Goal: Task Accomplishment & Management: Use online tool/utility

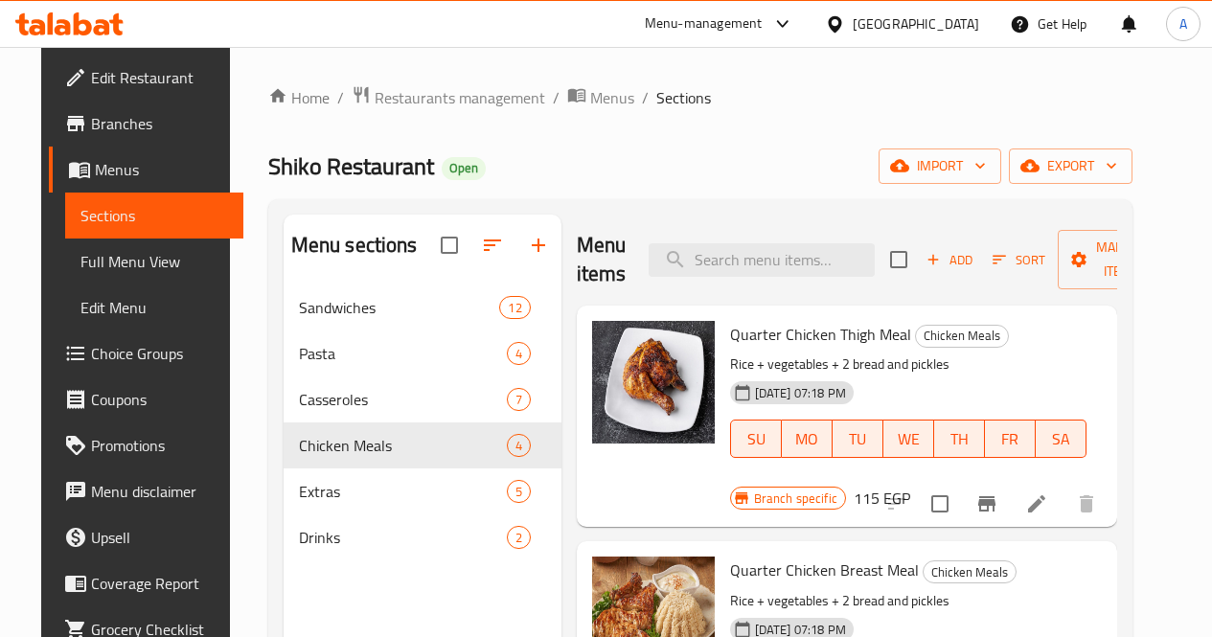
scroll to position [268, 0]
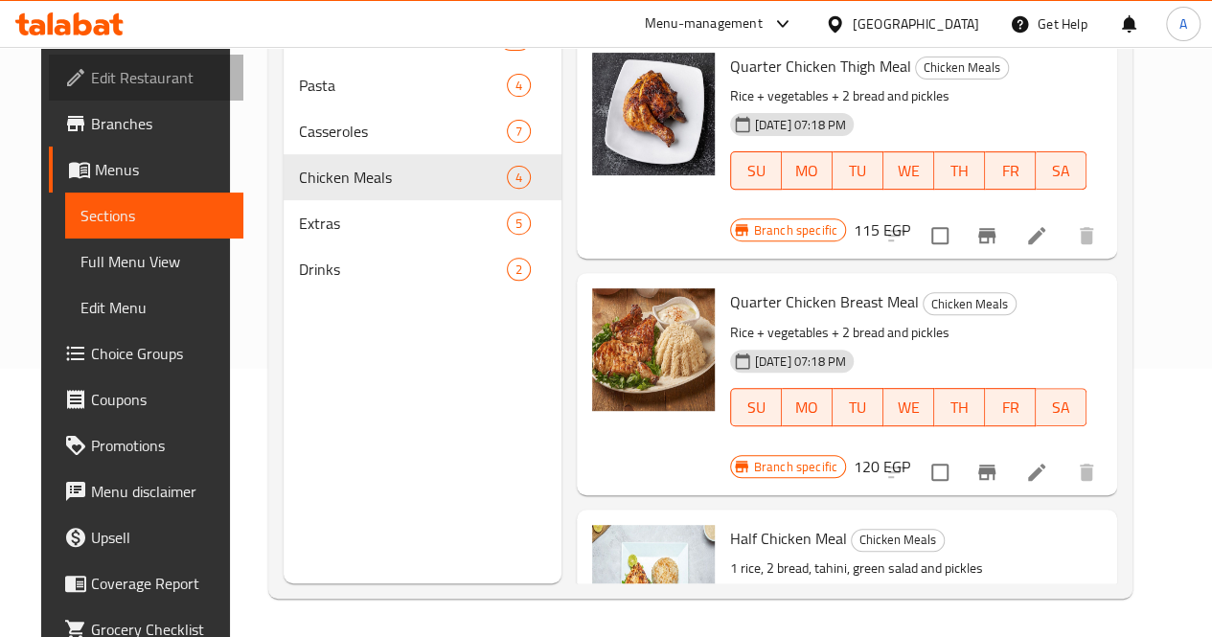
click at [120, 66] on span "Edit Restaurant" at bounding box center [159, 77] width 137 height 23
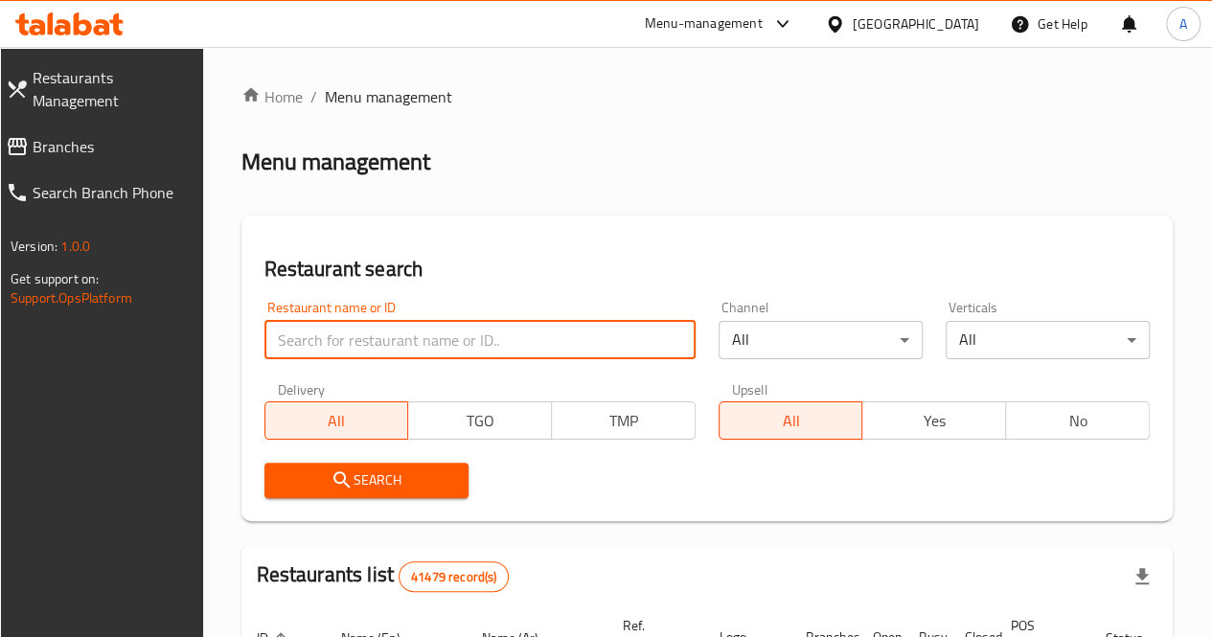
click at [401, 325] on input "search" at bounding box center [480, 340] width 431 height 38
type input "a"
type input "sham"
click button "Search" at bounding box center [367, 480] width 204 height 35
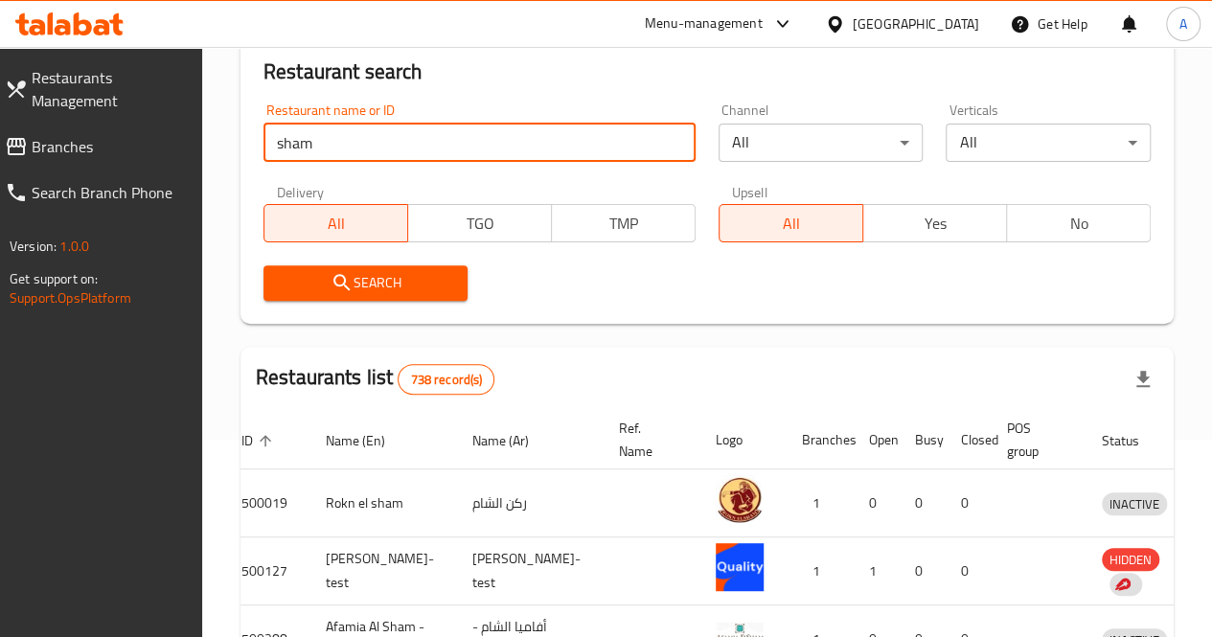
scroll to position [196, 0]
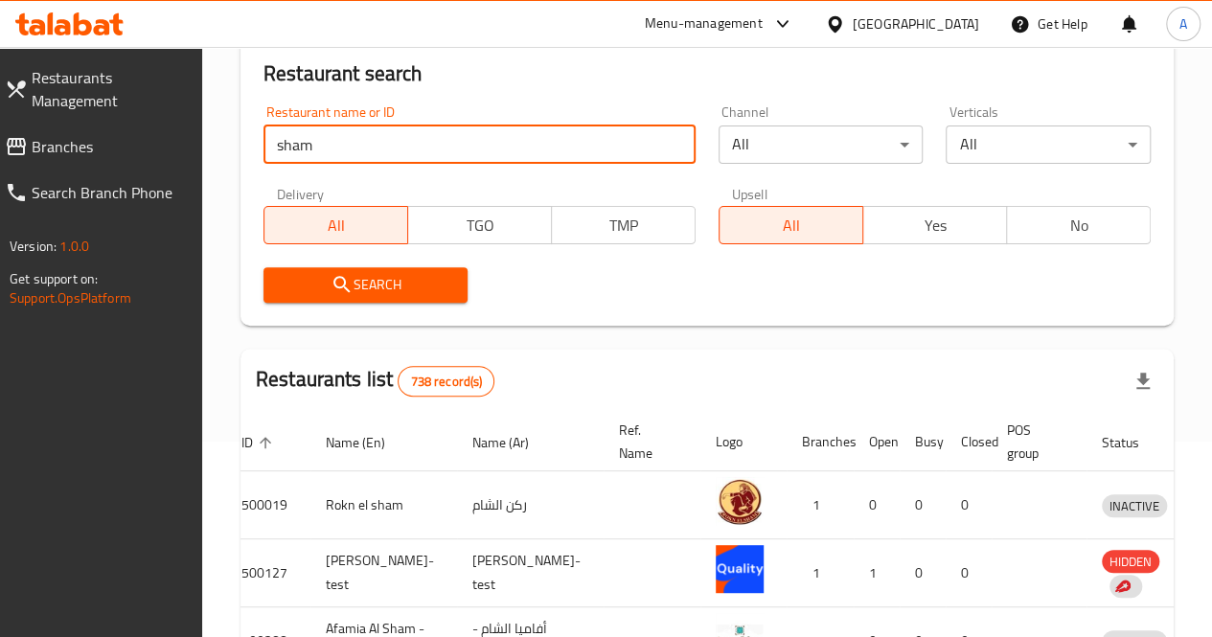
click at [449, 149] on input "sham" at bounding box center [480, 145] width 432 height 38
